Goal: Transaction & Acquisition: Purchase product/service

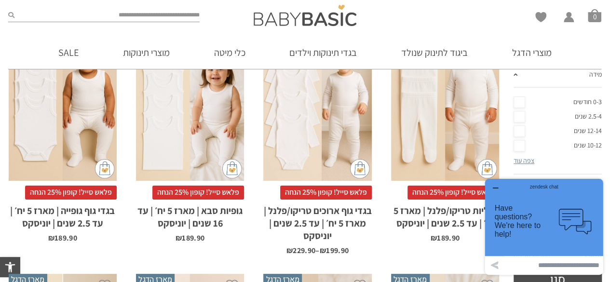
click at [450, 147] on div "x בחירת מידה 0-3m 3-6m 6-12m 12-18m 18-24m 24-30m בחירת סוג בד טריקו (עונת מעבר…" at bounding box center [445, 100] width 108 height 162
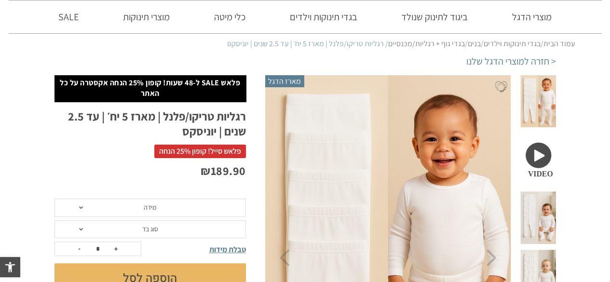
scroll to position [96, 0]
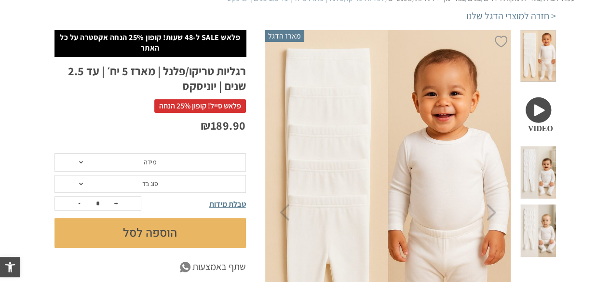
click at [184, 167] on span "מידה" at bounding box center [149, 162] width 191 height 18
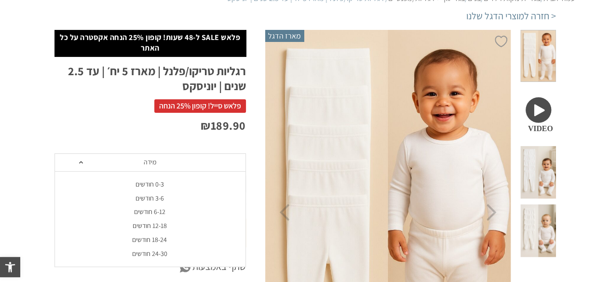
click at [153, 185] on div "0-3 חודשים" at bounding box center [149, 184] width 191 height 8
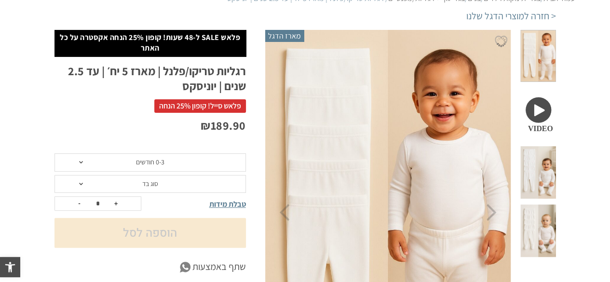
click at [153, 185] on span "סוג בד" at bounding box center [150, 183] width 16 height 9
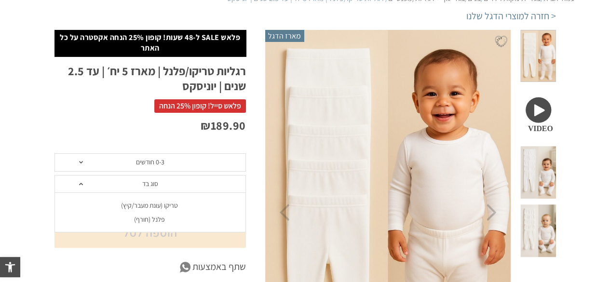
scroll to position [0, 0]
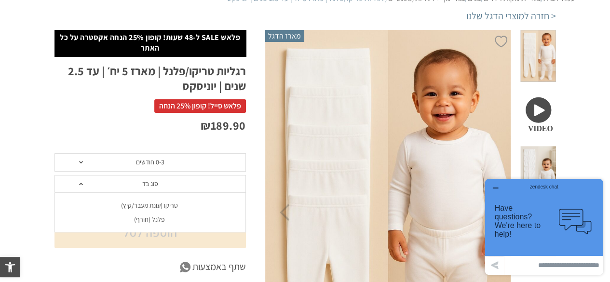
click at [155, 220] on div "פלנל (חורף)" at bounding box center [149, 220] width 191 height 8
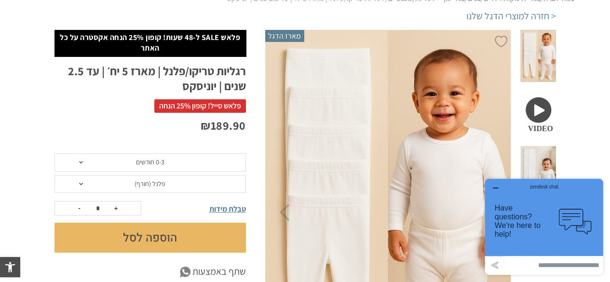
click at [149, 238] on button "הוספה לסל" at bounding box center [149, 238] width 191 height 30
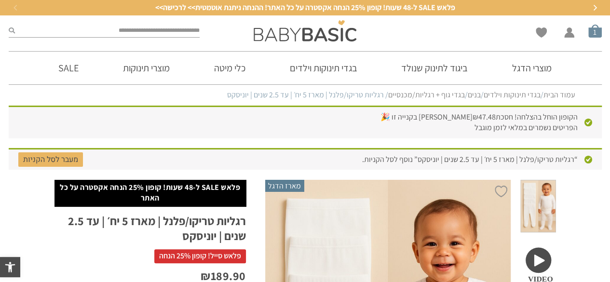
click at [594, 35] on span "סל קניות" at bounding box center [595, 31] width 14 height 14
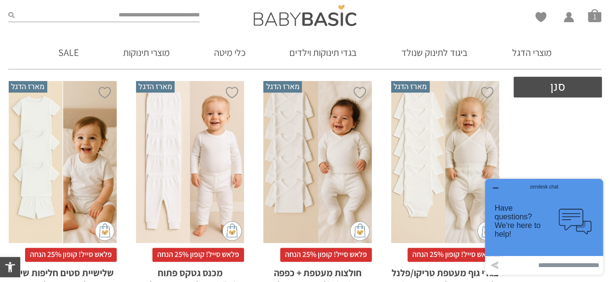
click at [463, 153] on div "x בחירת סוג בד טריקו (עונת מעבר/קיץ) פלנל (חורף)" at bounding box center [445, 162] width 108 height 162
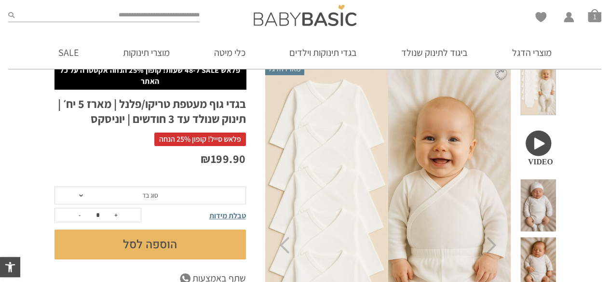
scroll to position [63, 0]
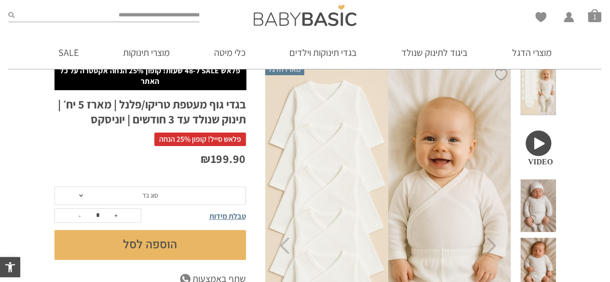
click at [171, 195] on span "סוג בד" at bounding box center [149, 196] width 191 height 18
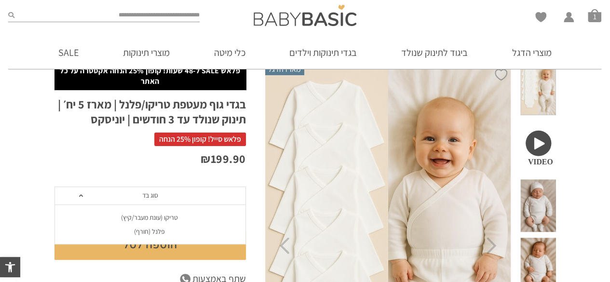
scroll to position [0, 0]
click at [156, 232] on div "פלנל (חורף)" at bounding box center [149, 232] width 191 height 8
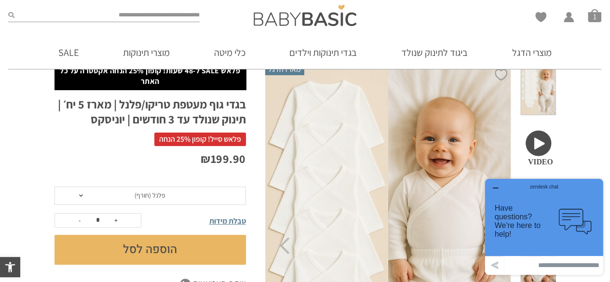
click at [151, 247] on button "הוספה לסל" at bounding box center [149, 250] width 191 height 30
click at [496, 187] on icon "button" at bounding box center [495, 188] width 8 height 8
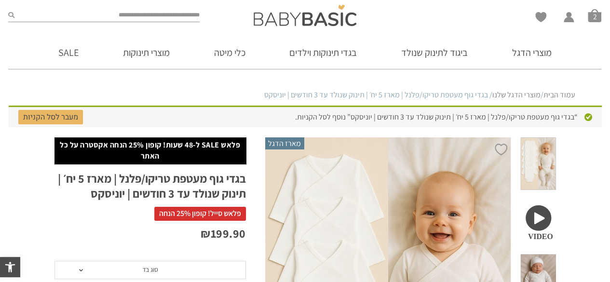
scroll to position [96, 0]
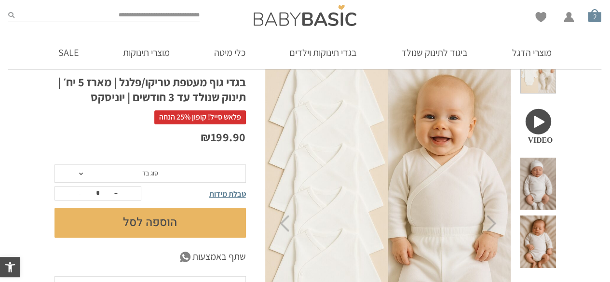
click at [593, 17] on span "סל קניות" at bounding box center [595, 16] width 14 height 14
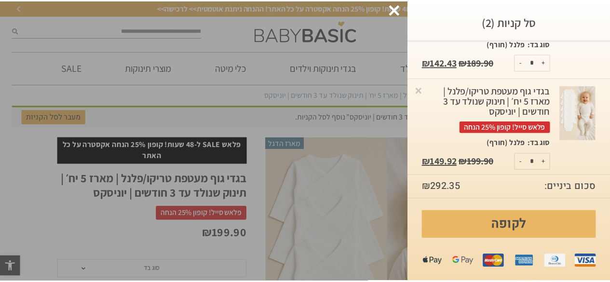
scroll to position [0, 0]
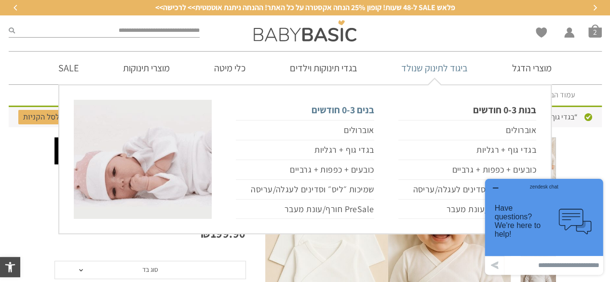
click at [350, 108] on link "בנים 0-3 חודשים" at bounding box center [305, 110] width 138 height 20
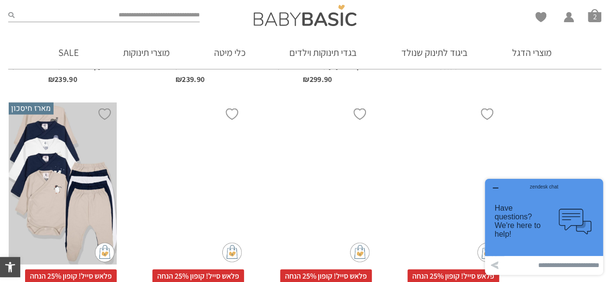
scroll to position [1172, 0]
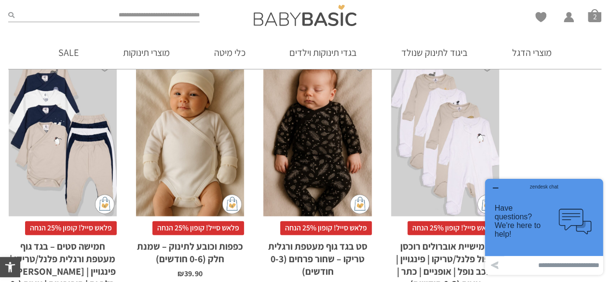
drag, startPoint x: 497, startPoint y: 183, endPoint x: 999, endPoint y: 345, distance: 527.4
click at [497, 183] on div "zendesk chat" at bounding box center [544, 185] width 95 height 10
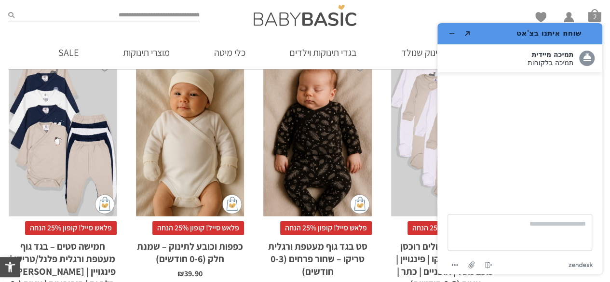
scroll to position [1220, 0]
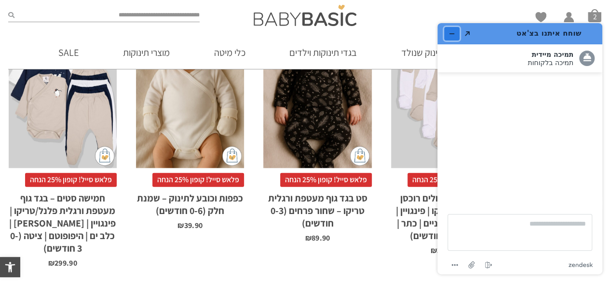
click at [452, 33] on icon "מזער את היישומון" at bounding box center [451, 33] width 7 height 7
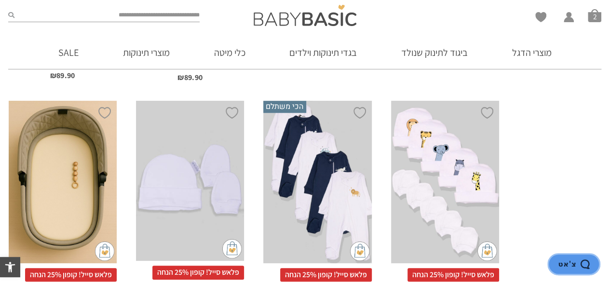
scroll to position [2474, 0]
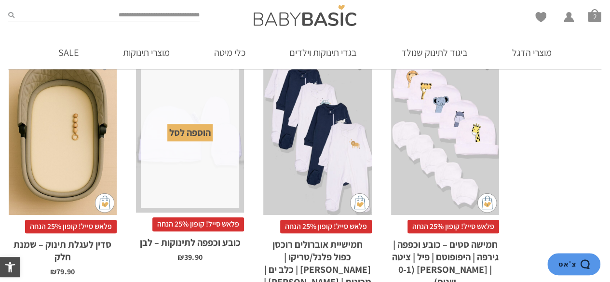
click at [189, 132] on div "הוספה לסל" at bounding box center [189, 132] width 45 height 17
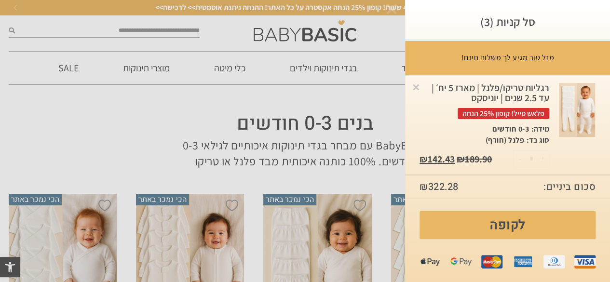
scroll to position [0, 0]
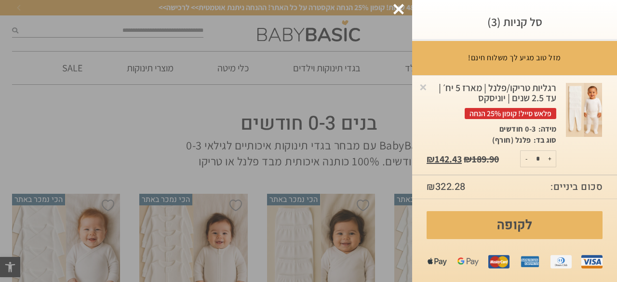
click at [401, 10] on div at bounding box center [398, 9] width 11 height 11
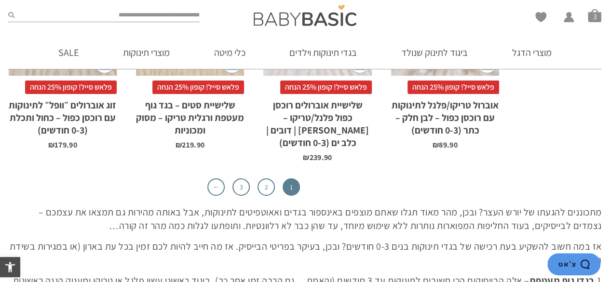
scroll to position [3086, 0]
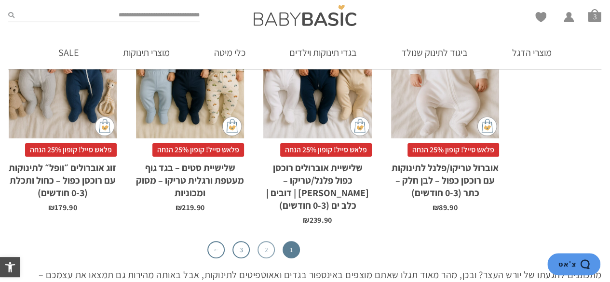
click at [267, 241] on link "2" at bounding box center [265, 249] width 17 height 17
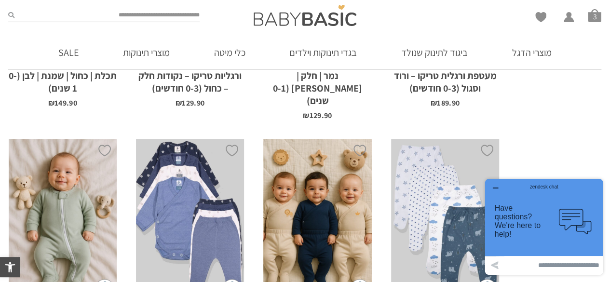
scroll to position [642, 0]
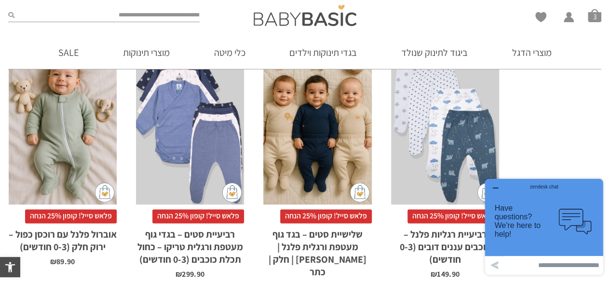
drag, startPoint x: 979, startPoint y: 362, endPoint x: 499, endPoint y: 187, distance: 511.6
click at [499, 187] on div "zendesk chat" at bounding box center [544, 185] width 95 height 10
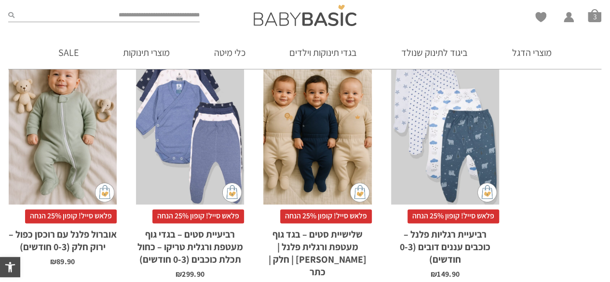
scroll to position [0, 0]
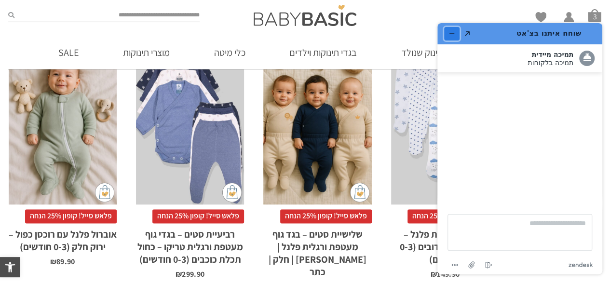
click at [447, 34] on button "מזער את היישומון" at bounding box center [451, 34] width 15 height 14
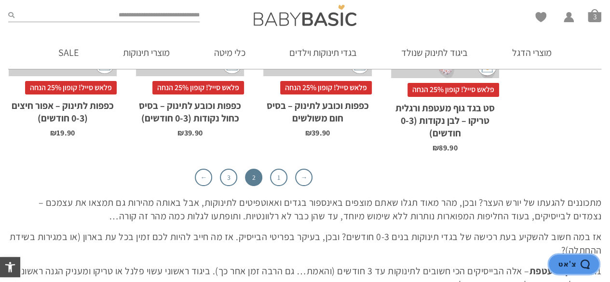
scroll to position [3004, 0]
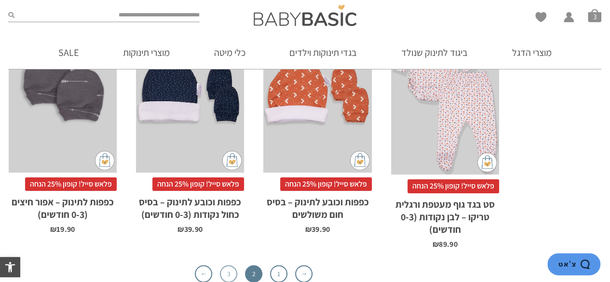
click at [221, 265] on link "3" at bounding box center [228, 273] width 17 height 17
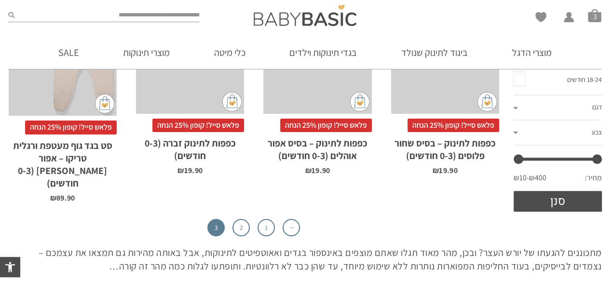
scroll to position [352, 0]
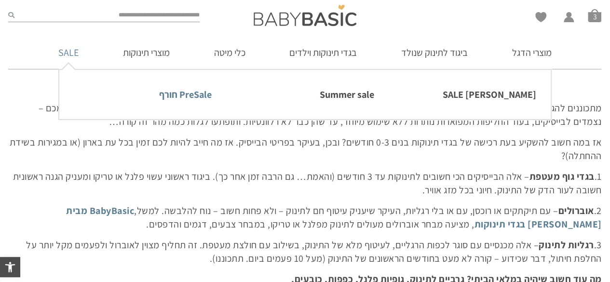
click at [182, 97] on link "PreSale חורף" at bounding box center [143, 94] width 138 height 20
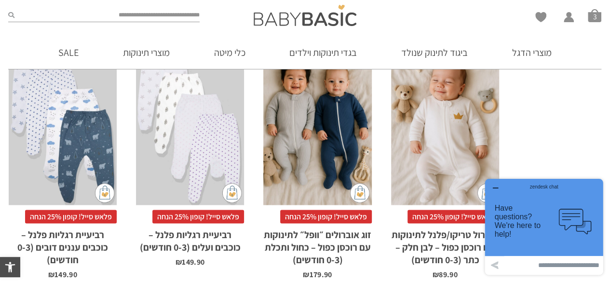
scroll to position [964, 0]
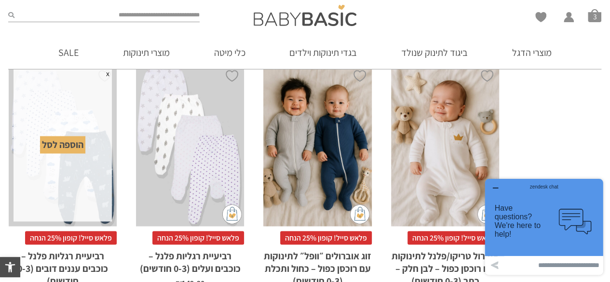
click at [58, 147] on div "הוספה לסל" at bounding box center [62, 144] width 45 height 17
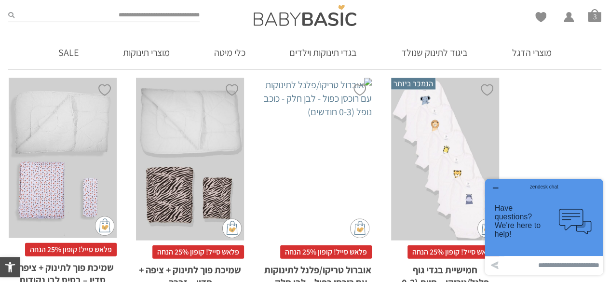
scroll to position [0, 0]
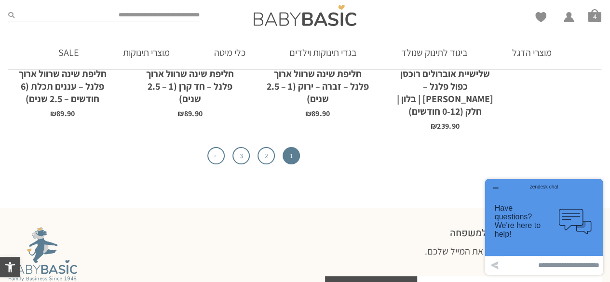
scroll to position [3230, 0]
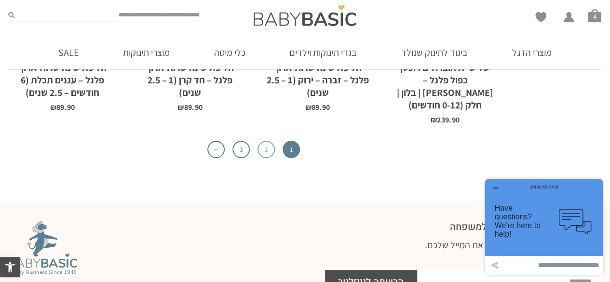
click at [259, 141] on link "2" at bounding box center [265, 149] width 17 height 17
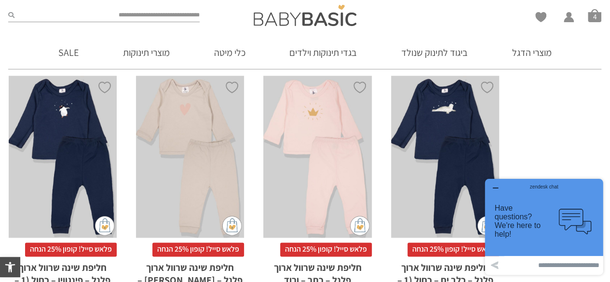
scroll to position [594, 0]
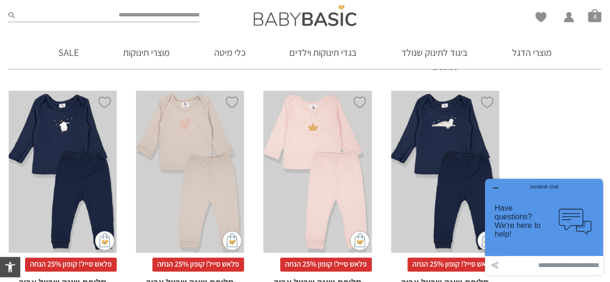
click at [494, 187] on icon "button" at bounding box center [495, 188] width 8 height 8
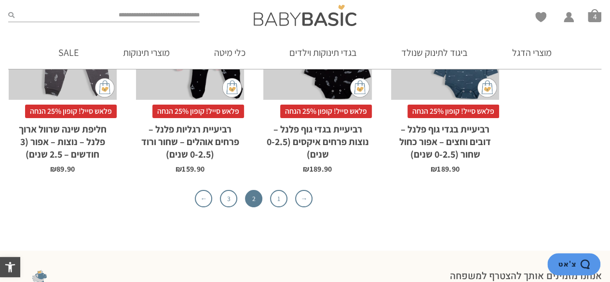
scroll to position [3004, 0]
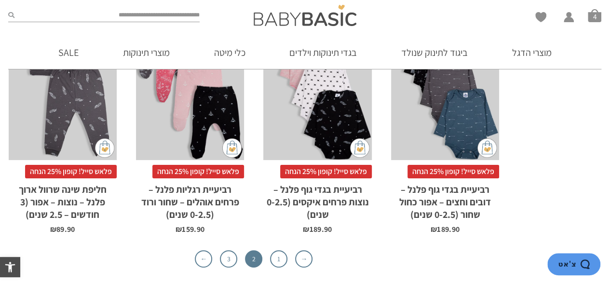
click at [237, 250] on ul "→ 1 2 3 ←" at bounding box center [254, 258] width 490 height 17
click at [232, 250] on link "3" at bounding box center [228, 258] width 17 height 17
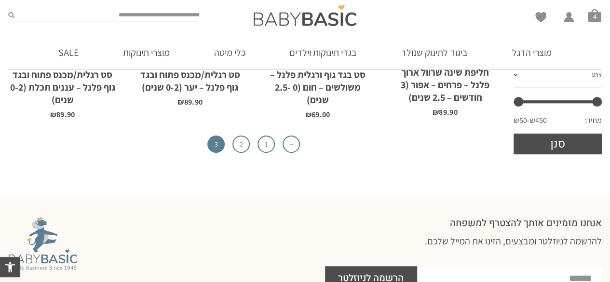
scroll to position [352, 0]
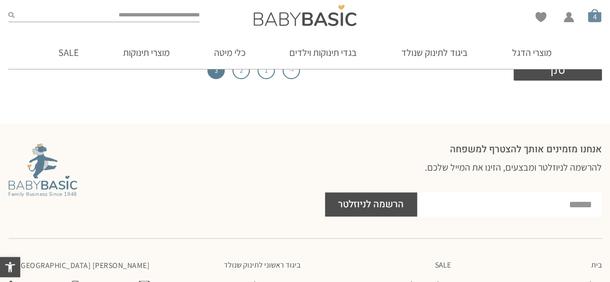
click at [594, 20] on span "סל קניות" at bounding box center [595, 16] width 14 height 14
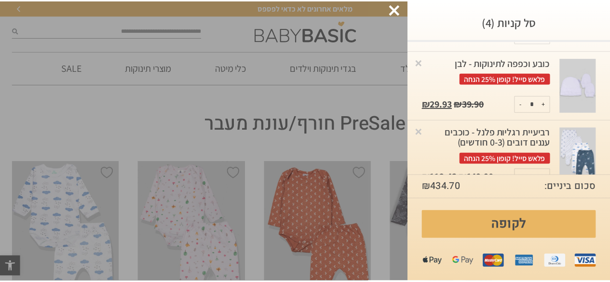
scroll to position [238, 0]
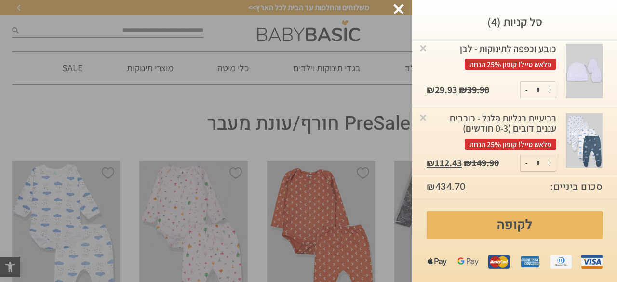
click at [396, 12] on div at bounding box center [398, 9] width 11 height 11
